Goal: Task Accomplishment & Management: Use online tool/utility

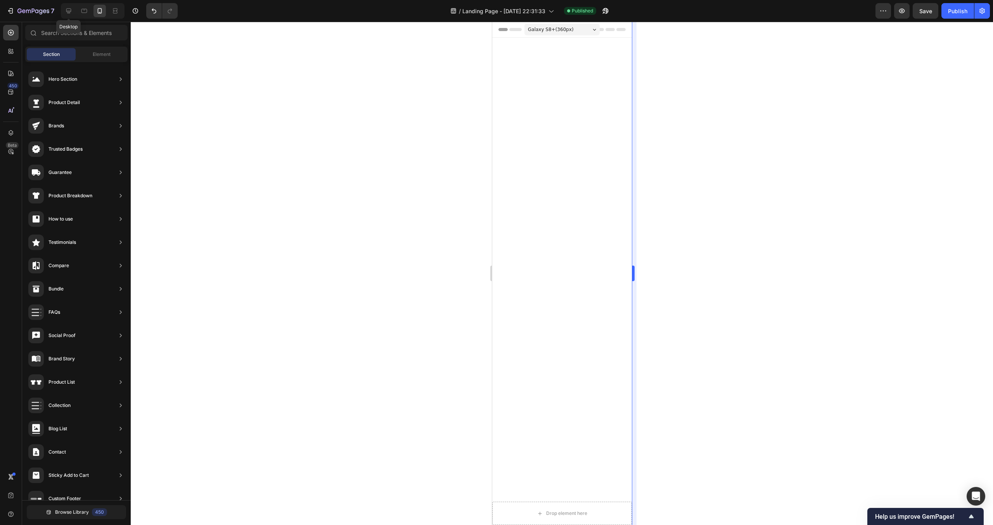
scroll to position [1533, 0]
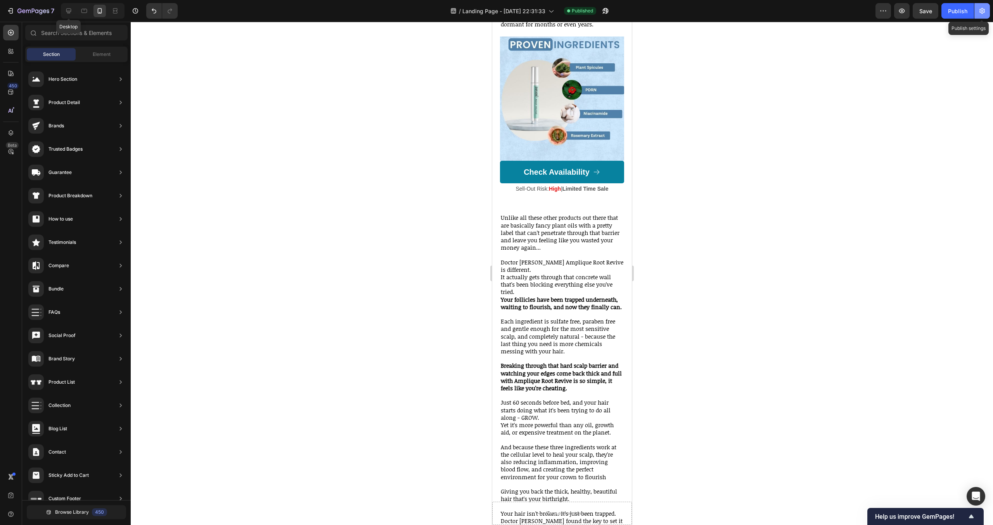
click at [987, 10] on button "button" at bounding box center [983, 11] width 16 height 16
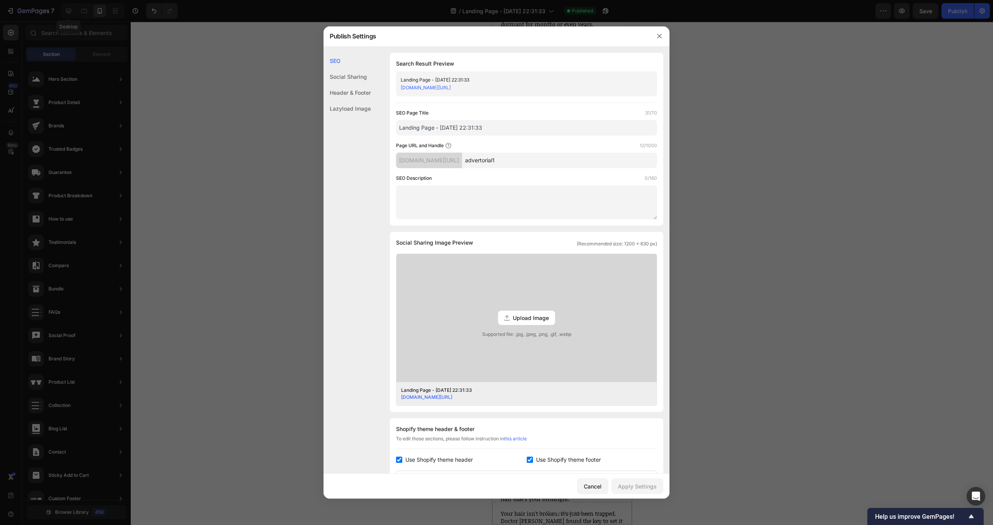
drag, startPoint x: 495, startPoint y: 134, endPoint x: 399, endPoint y: 133, distance: 95.9
click at [386, 134] on div "SEO Search Result Preview Landing Page - Sep 26, 22:31:33 qjt1pz-av.myshopify.c…" at bounding box center [497, 354] width 346 height 603
paste input "AmpliqueRootRevive"
click at [423, 125] on input "AmpliqueRootRevive" at bounding box center [526, 128] width 261 height 16
click at [461, 127] on input "Amplique RootRevive" at bounding box center [526, 128] width 261 height 16
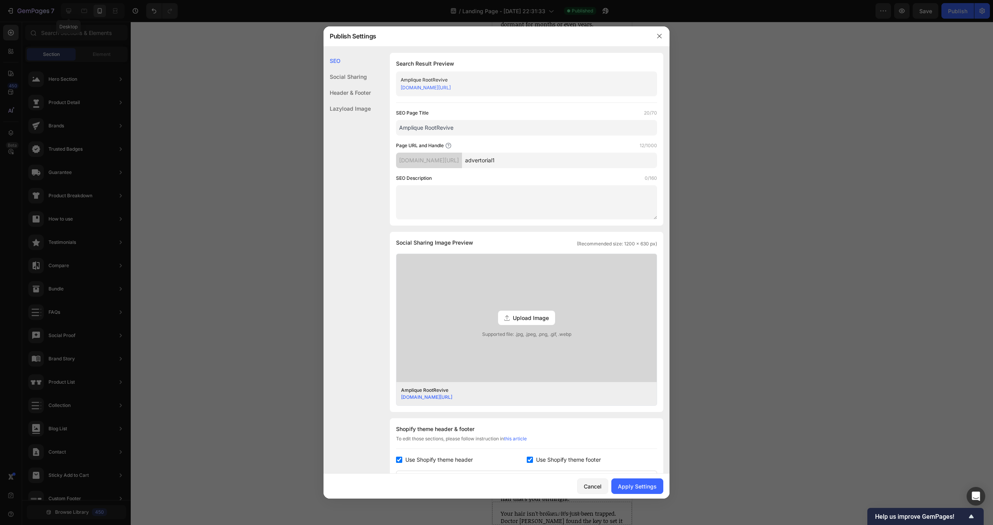
type input "Amplique RootRevive"
click at [651, 485] on div "Apply Settings" at bounding box center [637, 486] width 39 height 8
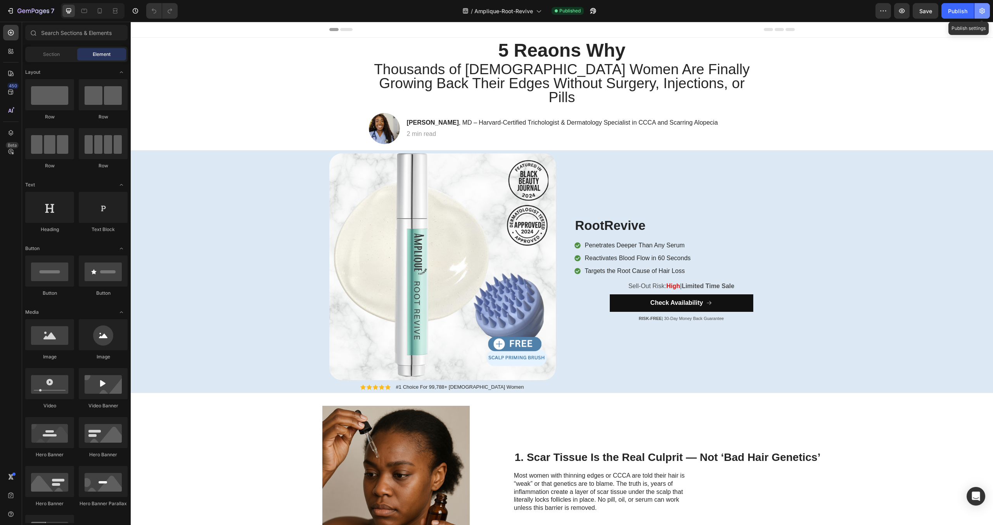
click at [986, 9] on button "button" at bounding box center [983, 11] width 16 height 16
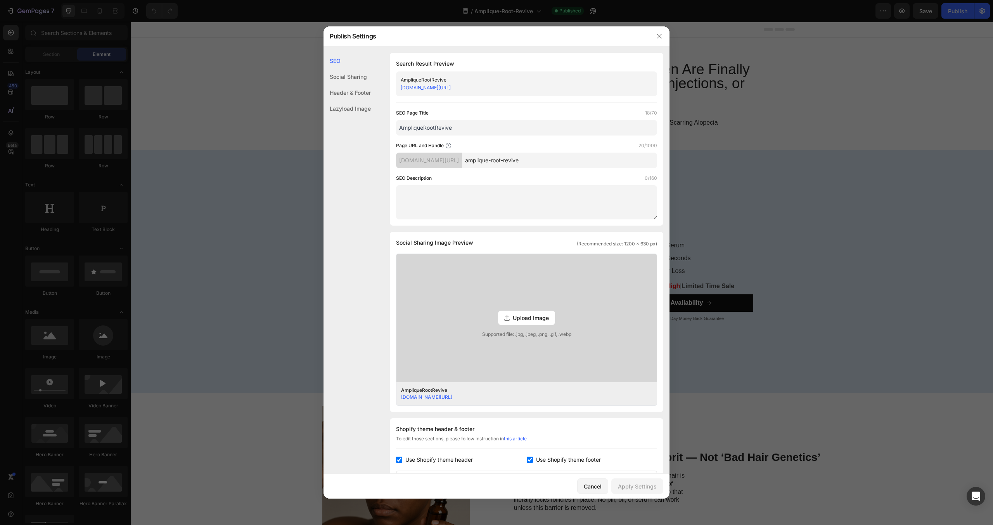
click at [470, 128] on input "AmpliqueRootRevive" at bounding box center [526, 128] width 261 height 16
